Goal: Check status: Check status

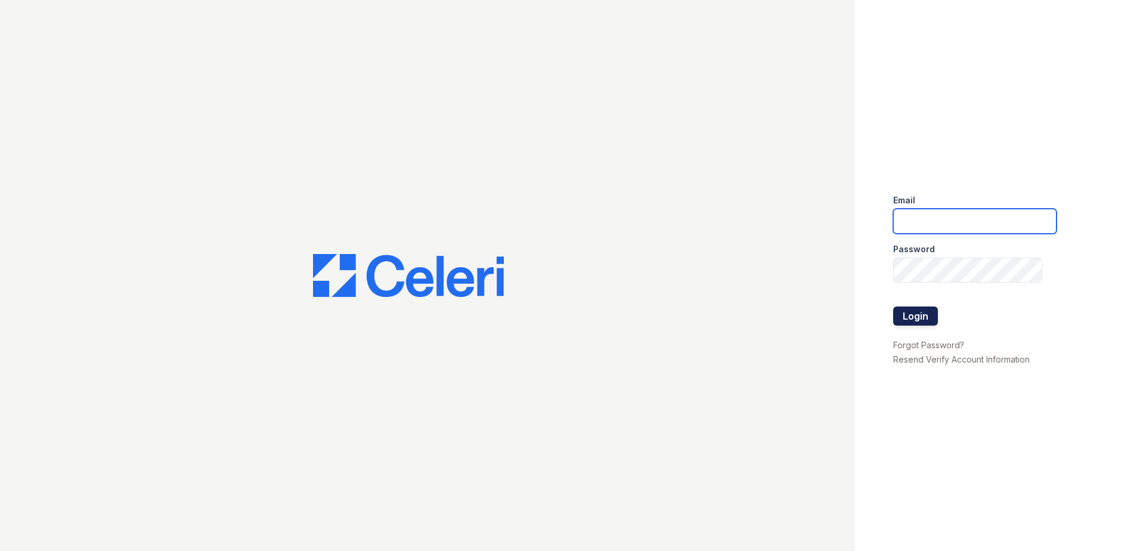
type input "[EMAIL_ADDRESS][DOMAIN_NAME]"
click at [912, 310] on button "Login" at bounding box center [915, 316] width 45 height 19
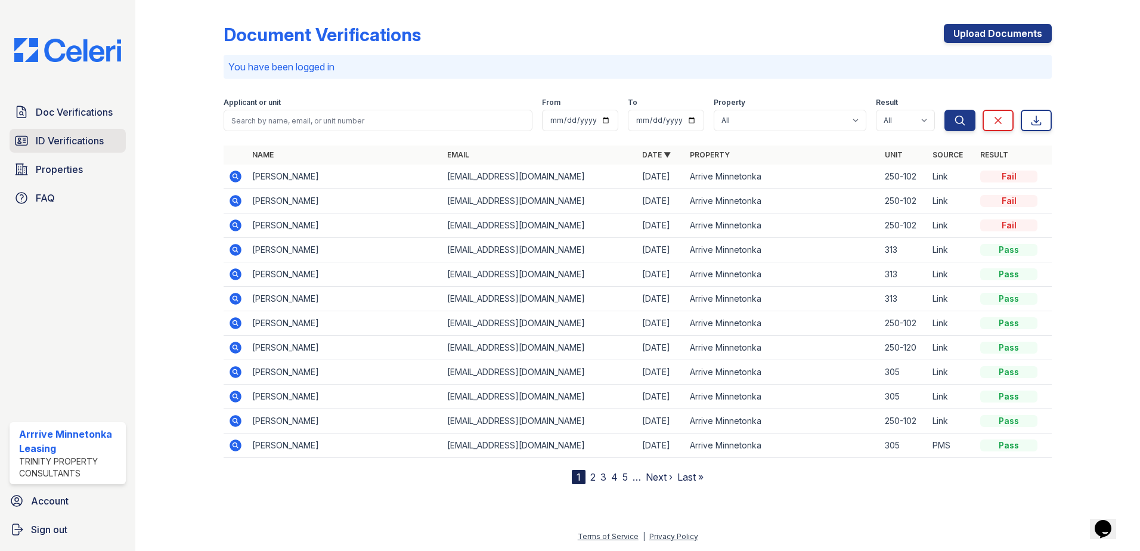
click at [90, 133] on link "ID Verifications" at bounding box center [68, 141] width 116 height 24
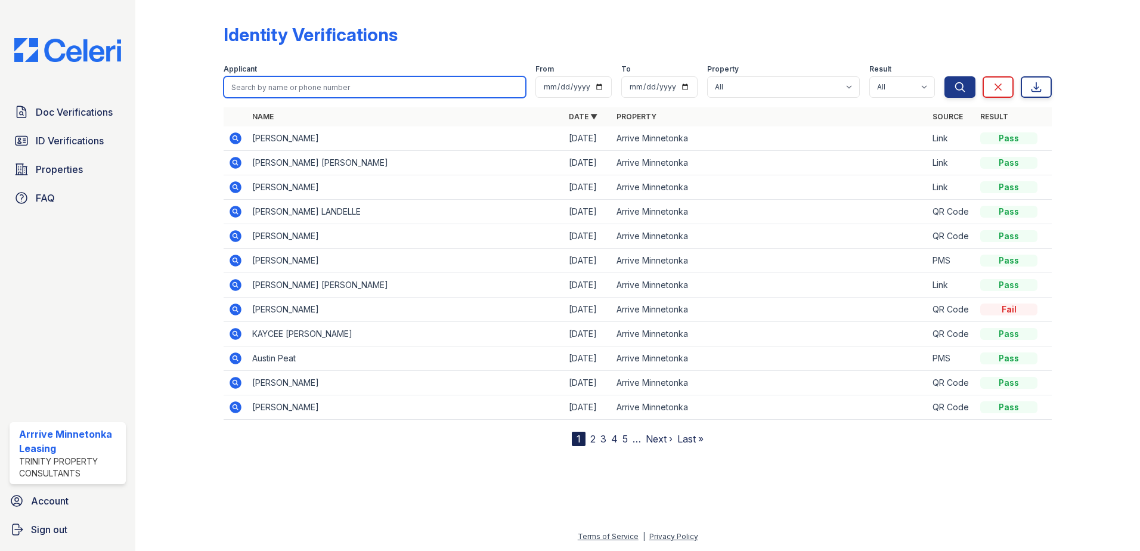
click at [281, 83] on input "search" at bounding box center [375, 86] width 302 height 21
type input "dorganb"
click at [945, 76] on button "Search" at bounding box center [960, 86] width 31 height 21
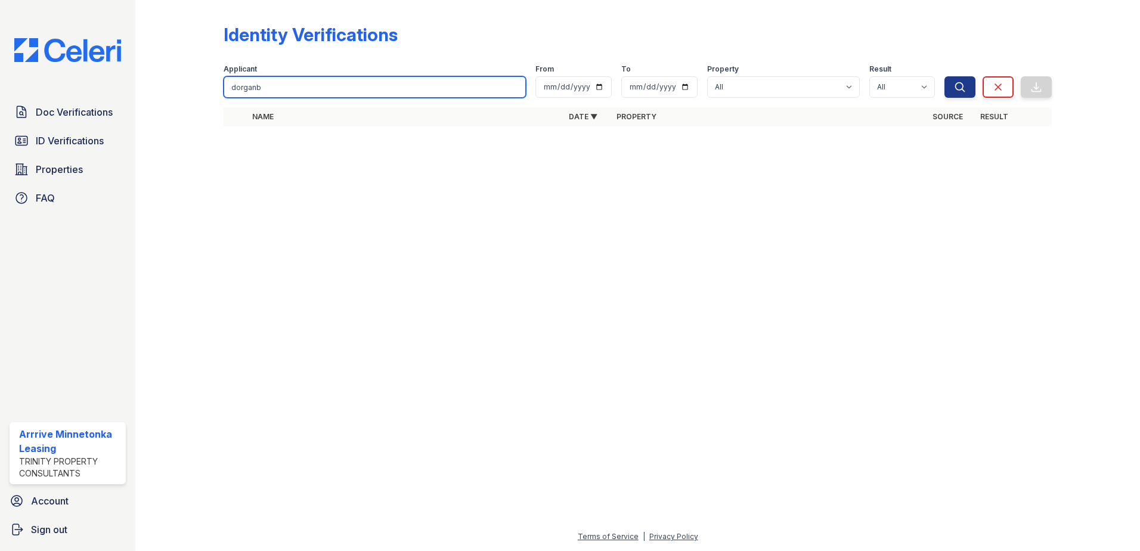
click at [281, 82] on input "dorganb" at bounding box center [375, 86] width 302 height 21
type input "dorgan"
click at [945, 76] on button "Search" at bounding box center [960, 86] width 31 height 21
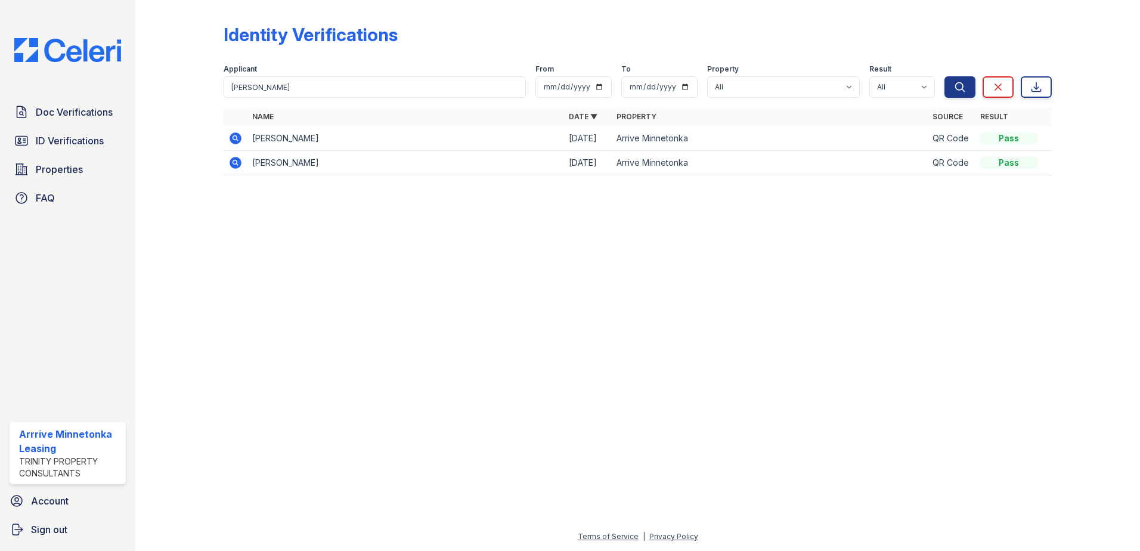
click at [237, 140] on icon at bounding box center [236, 138] width 12 height 12
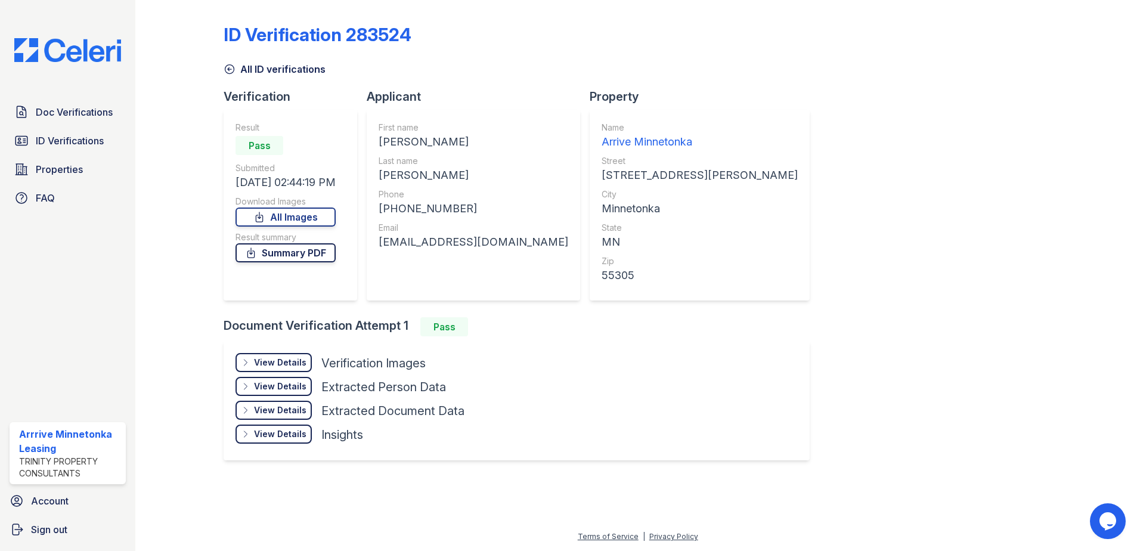
click at [333, 250] on link "Summary PDF" at bounding box center [286, 252] width 100 height 19
drag, startPoint x: 874, startPoint y: 227, endPoint x: 804, endPoint y: 214, distance: 71.7
click at [874, 227] on div "ID Verification 283524 All ID verifications Verification Result Pass Submitted …" at bounding box center [638, 241] width 828 height 472
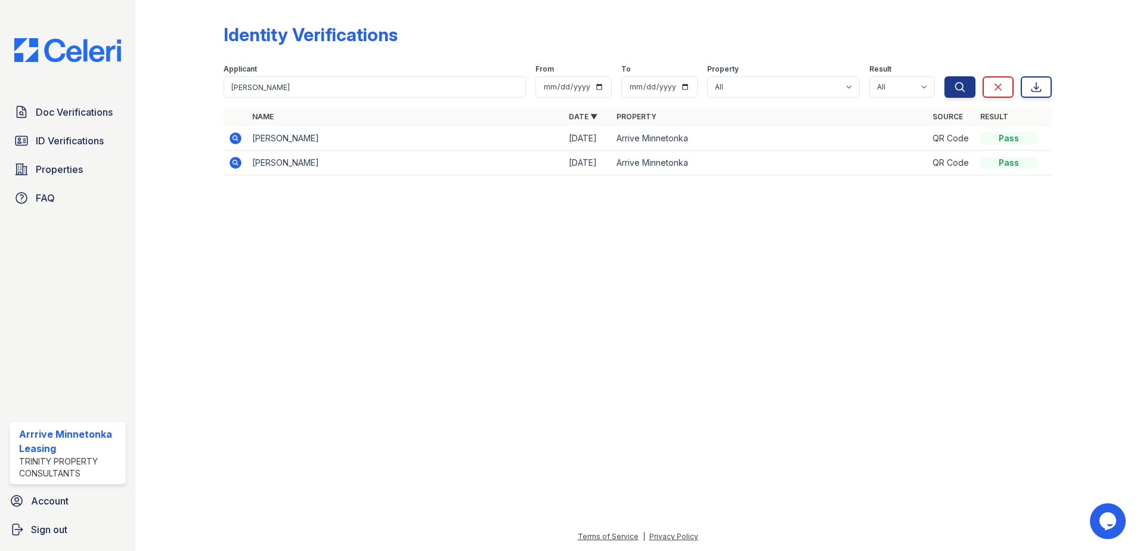
click at [236, 140] on icon at bounding box center [235, 138] width 14 height 14
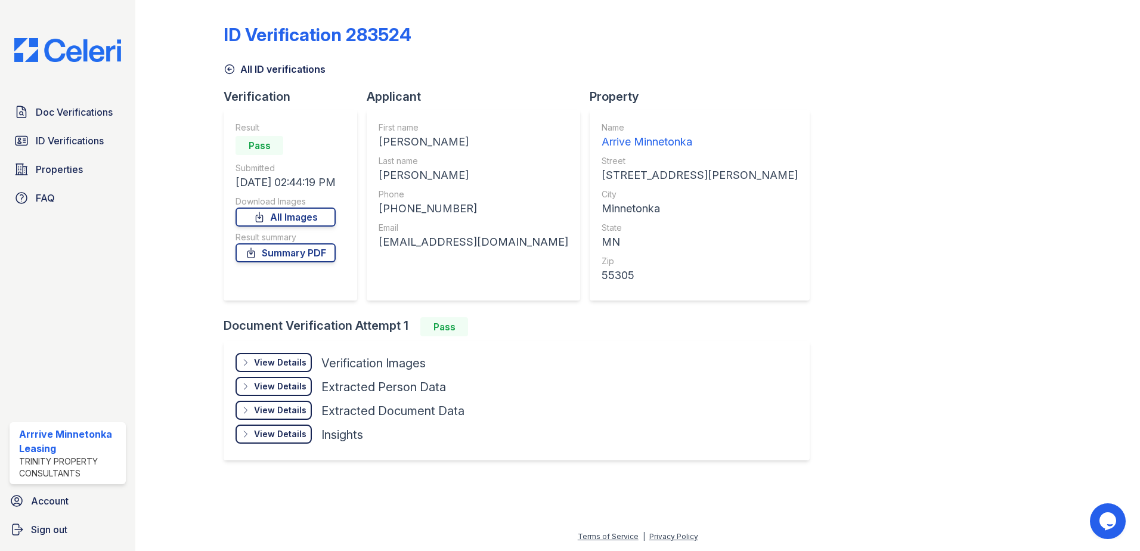
click at [267, 366] on div "View Details" at bounding box center [280, 363] width 52 height 12
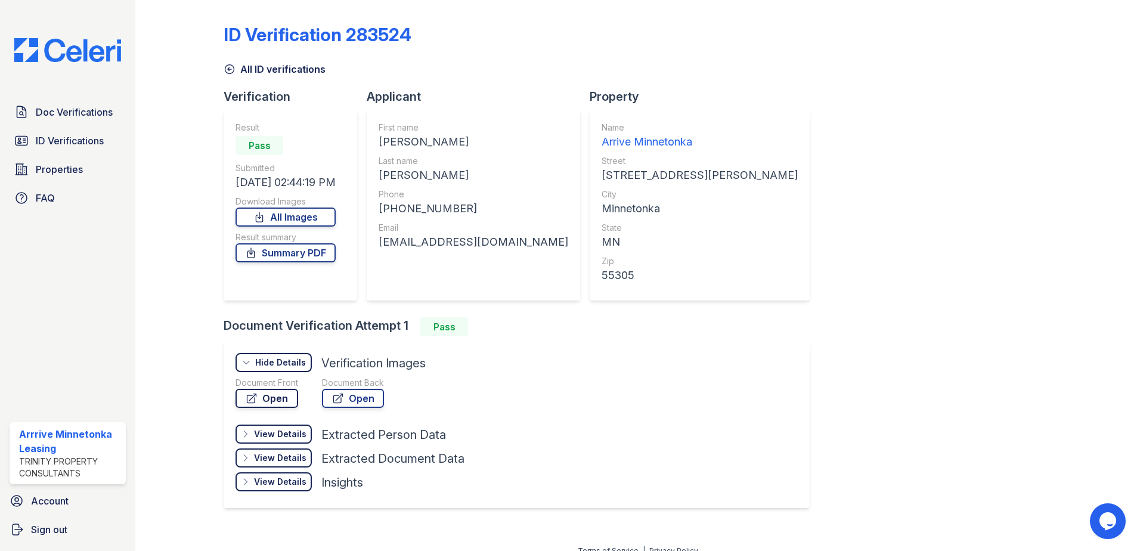
click at [259, 401] on link "Open" at bounding box center [267, 398] width 63 height 19
click at [382, 394] on link "Open" at bounding box center [353, 398] width 62 height 19
click at [58, 118] on span "Doc Verifications" at bounding box center [74, 112] width 77 height 14
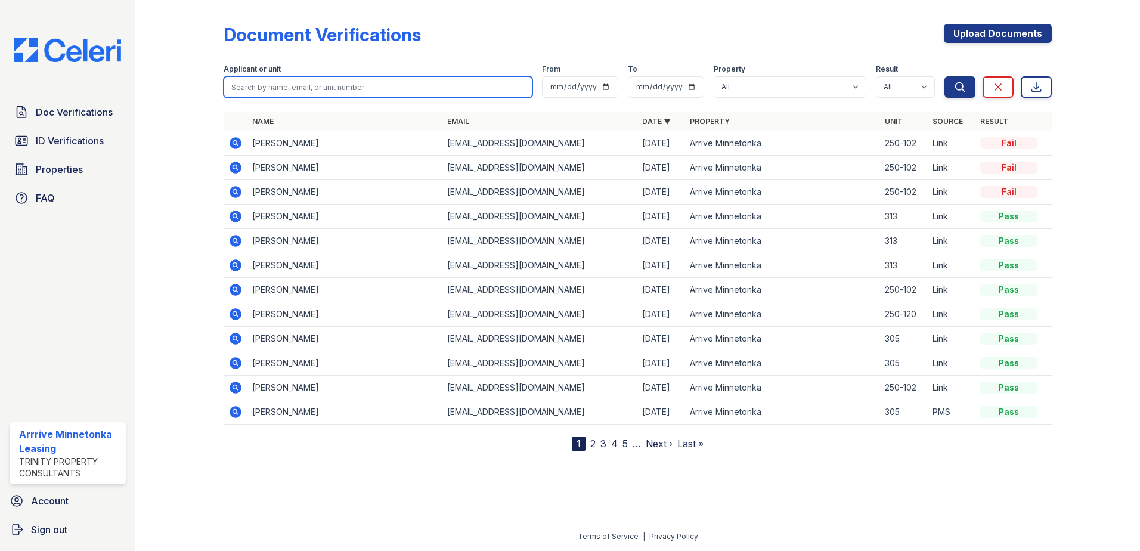
click at [365, 88] on input "search" at bounding box center [378, 86] width 309 height 21
type input "[PERSON_NAME]"
click at [945, 76] on button "Search" at bounding box center [960, 86] width 31 height 21
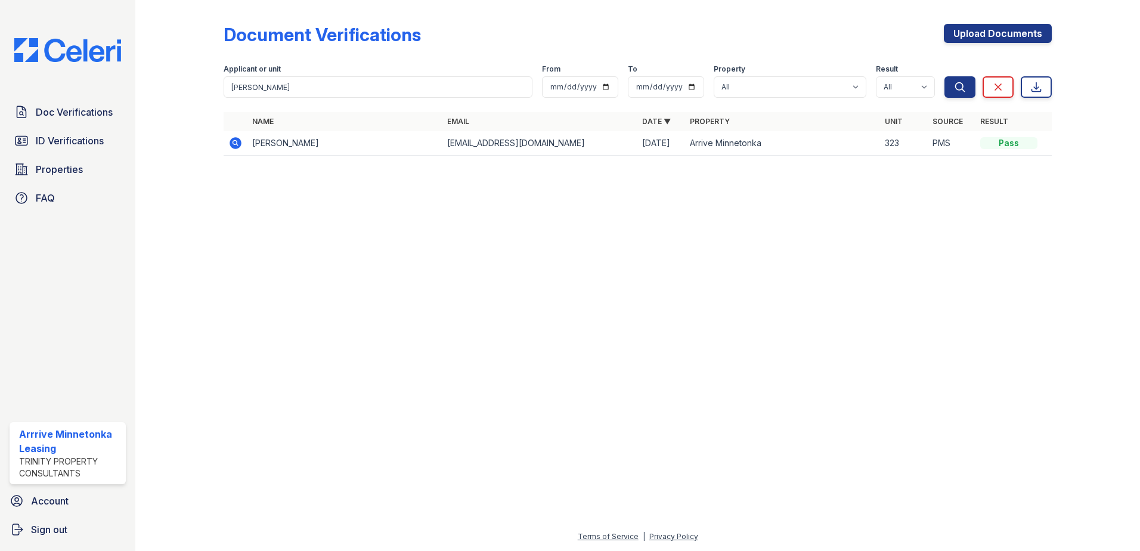
click at [242, 140] on icon at bounding box center [235, 143] width 14 height 14
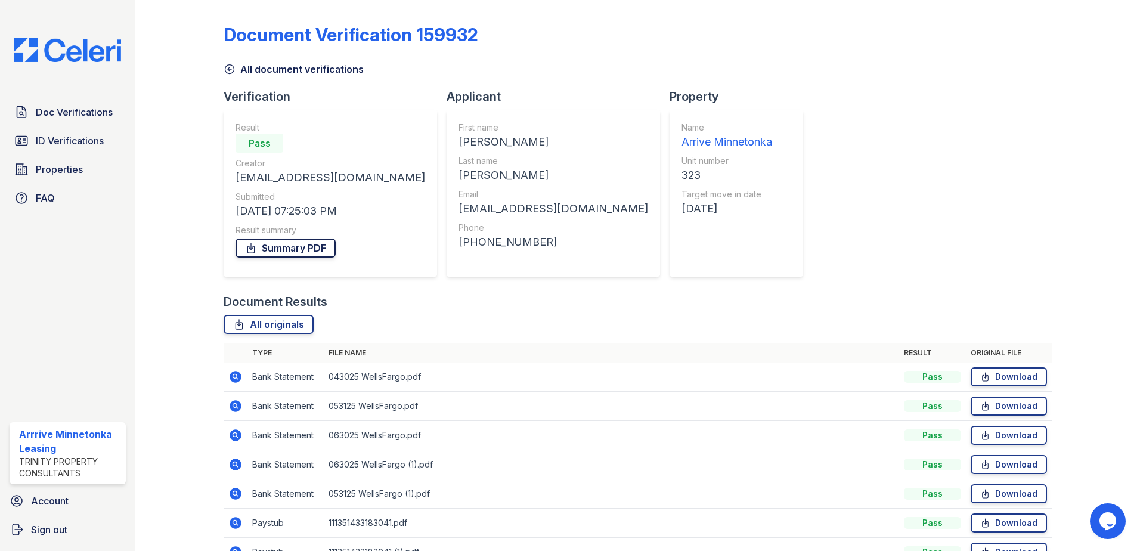
click at [293, 249] on link "Summary PDF" at bounding box center [286, 248] width 100 height 19
